Goal: Information Seeking & Learning: Learn about a topic

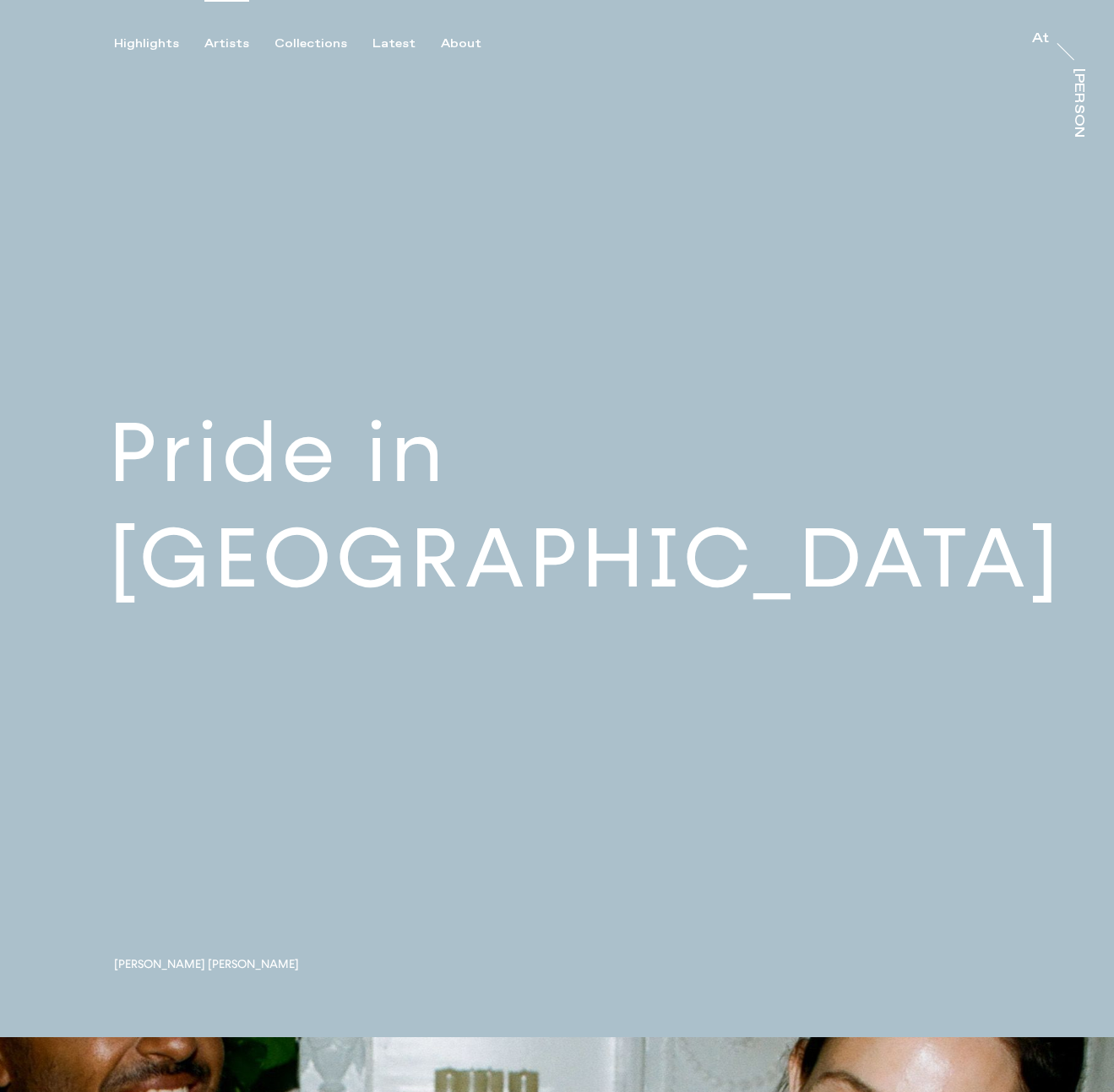
click at [230, 43] on div "Artists" at bounding box center [226, 43] width 44 height 15
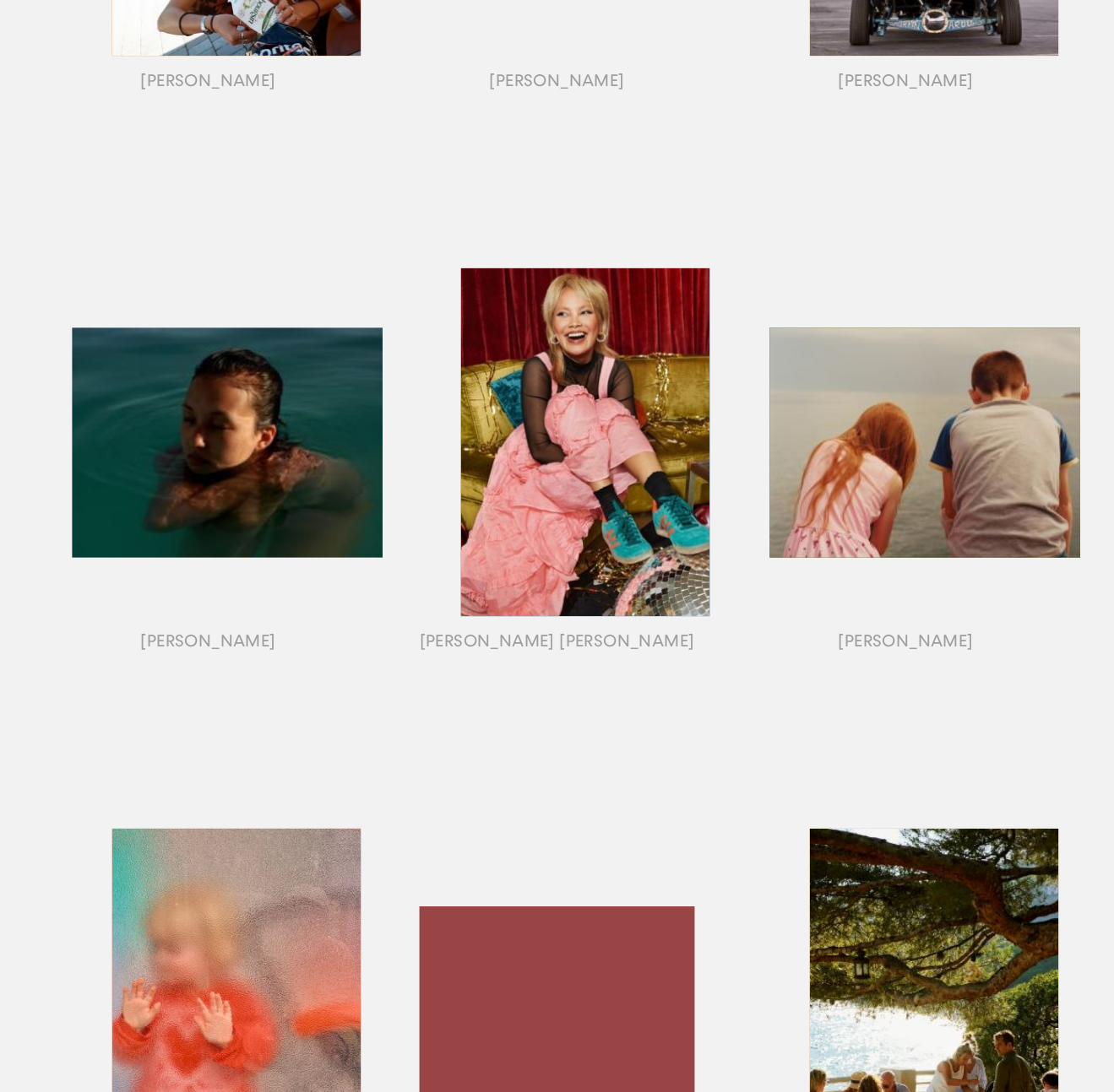
scroll to position [626, 0]
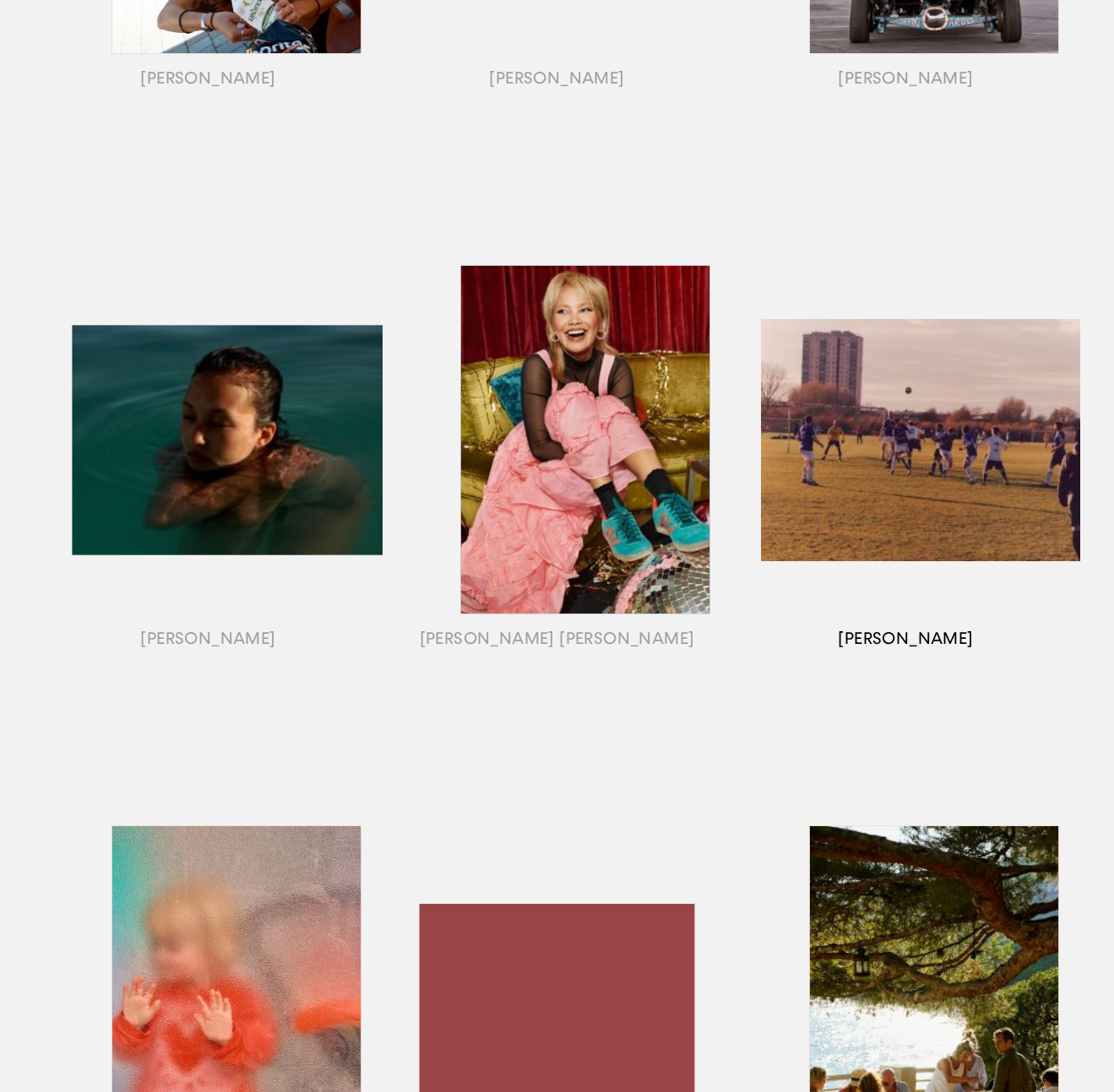
click at [934, 426] on div "button" at bounding box center [905, 461] width 349 height 527
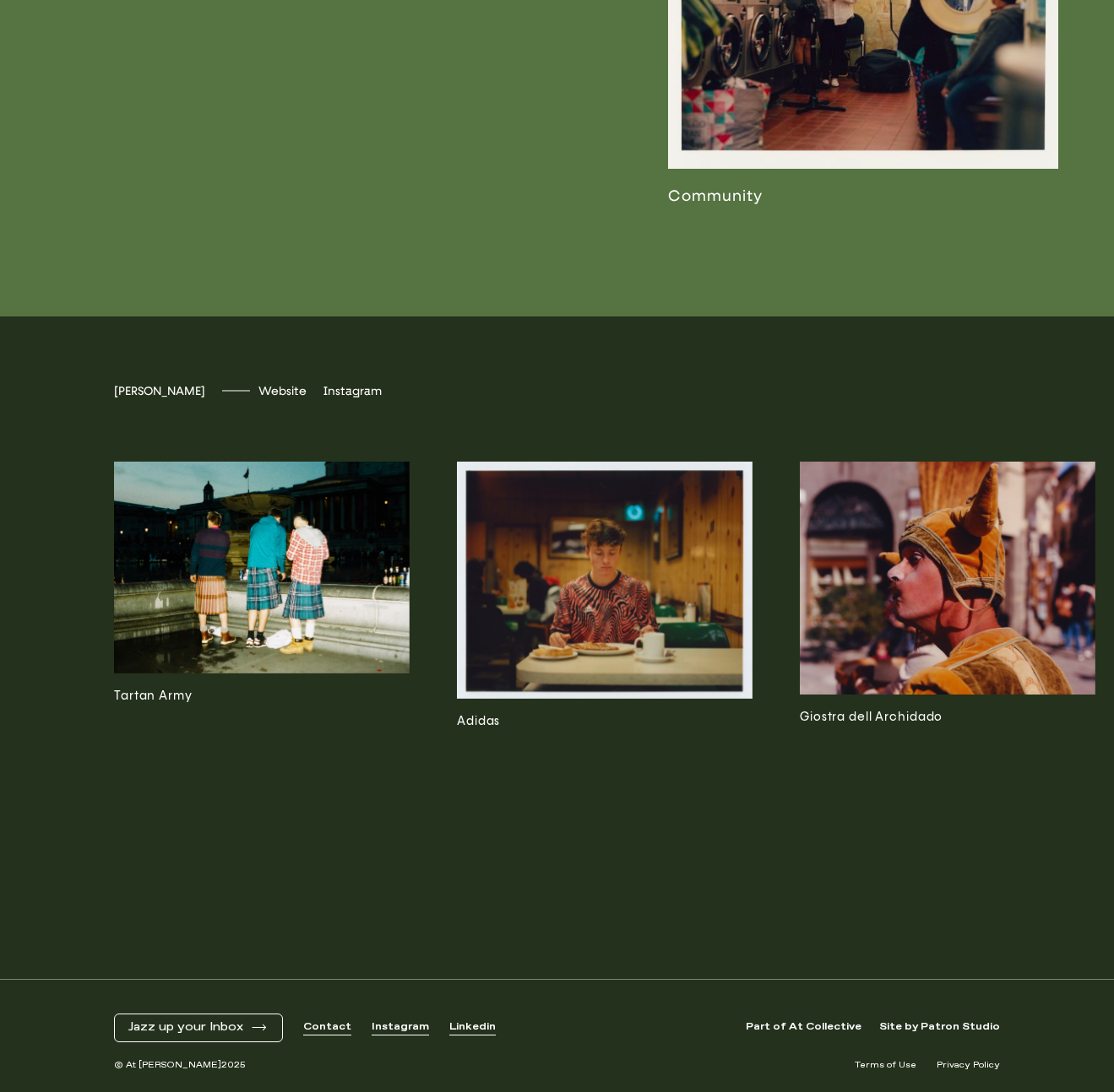
scroll to position [4108, 0]
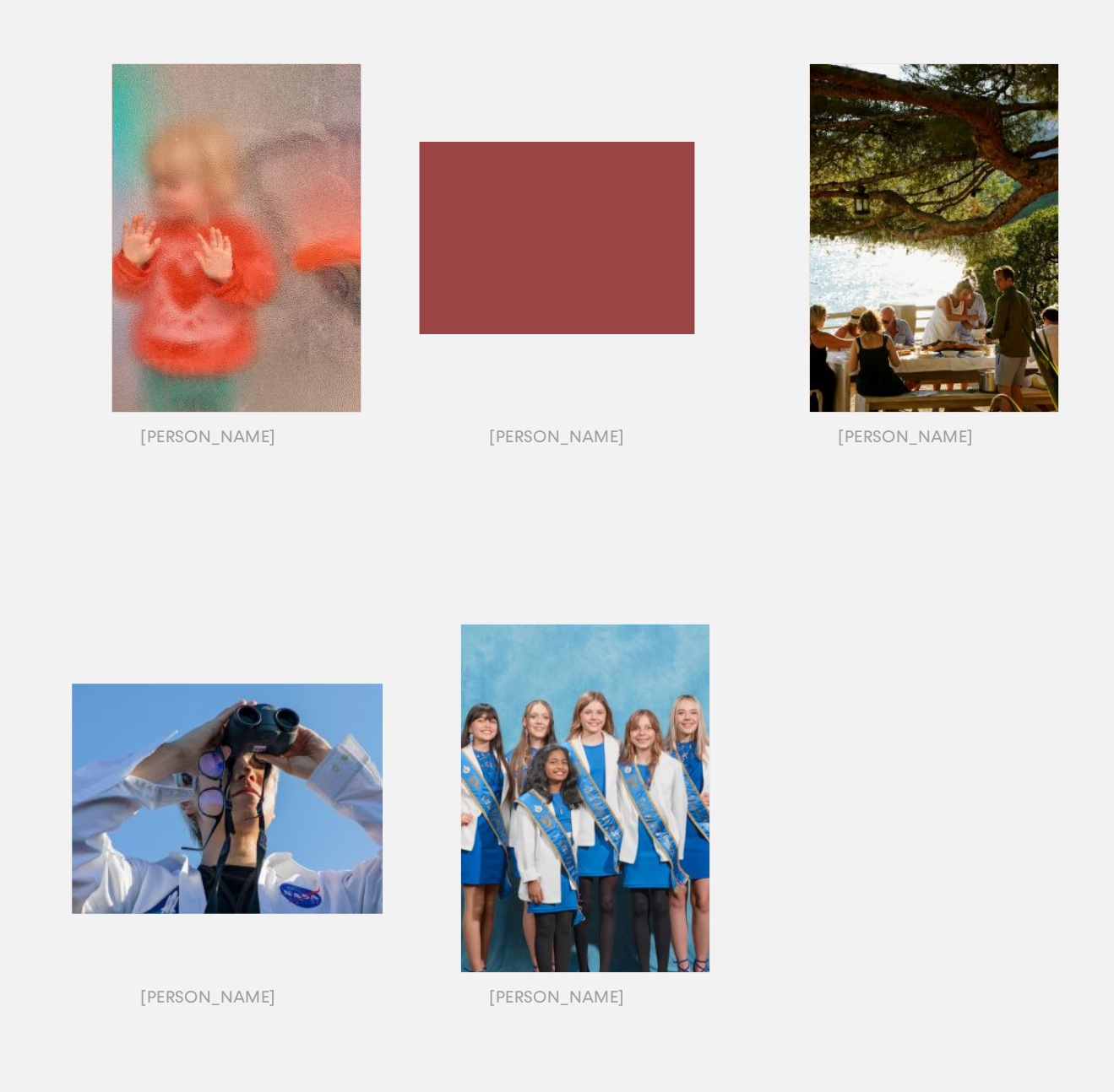
scroll to position [1382, 0]
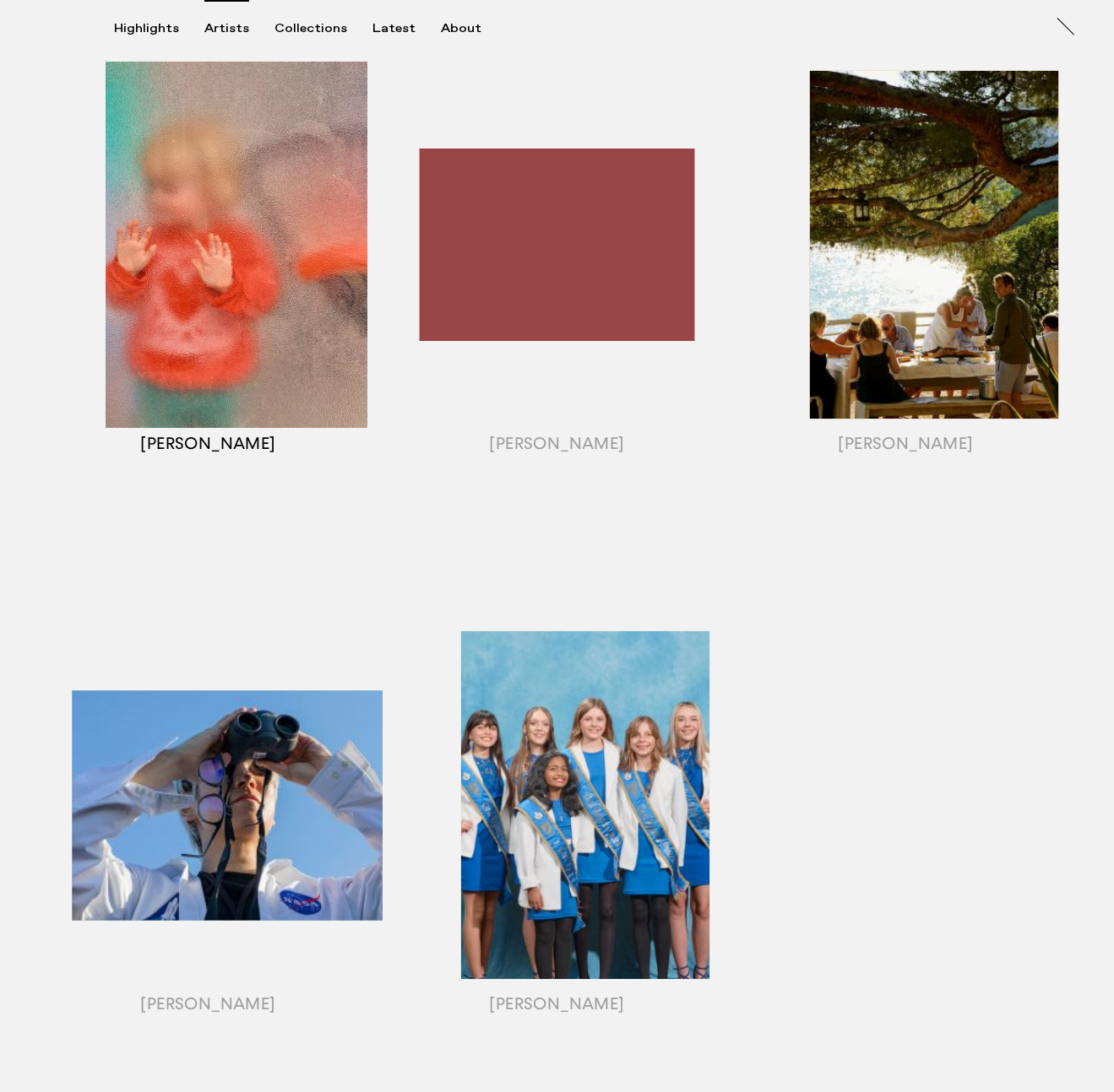
click at [264, 246] on div "button" at bounding box center [208, 266] width 349 height 527
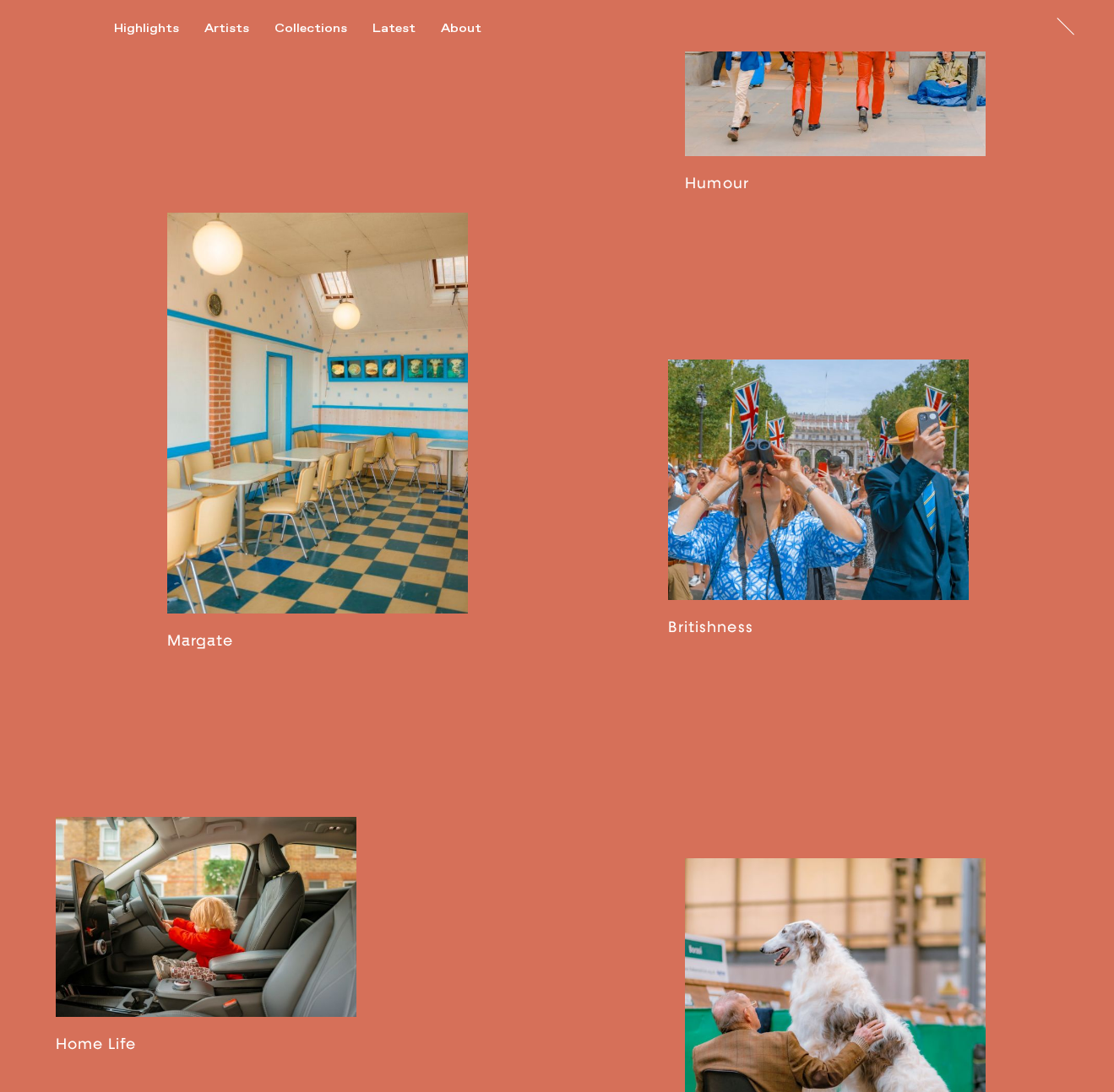
scroll to position [1736, 0]
